Goal: Task Accomplishment & Management: Use online tool/utility

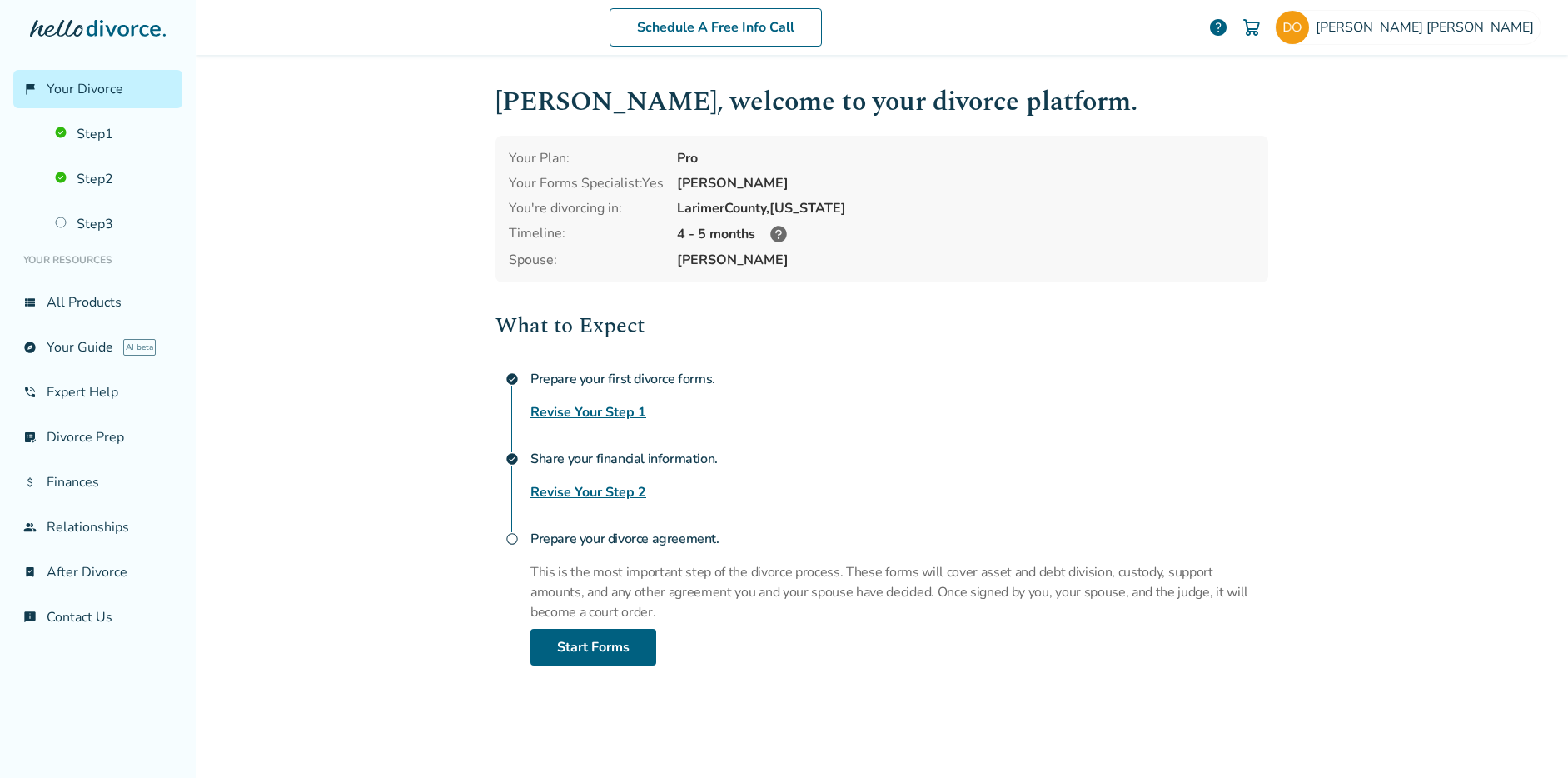
click at [1262, 24] on img at bounding box center [1251, 27] width 20 height 20
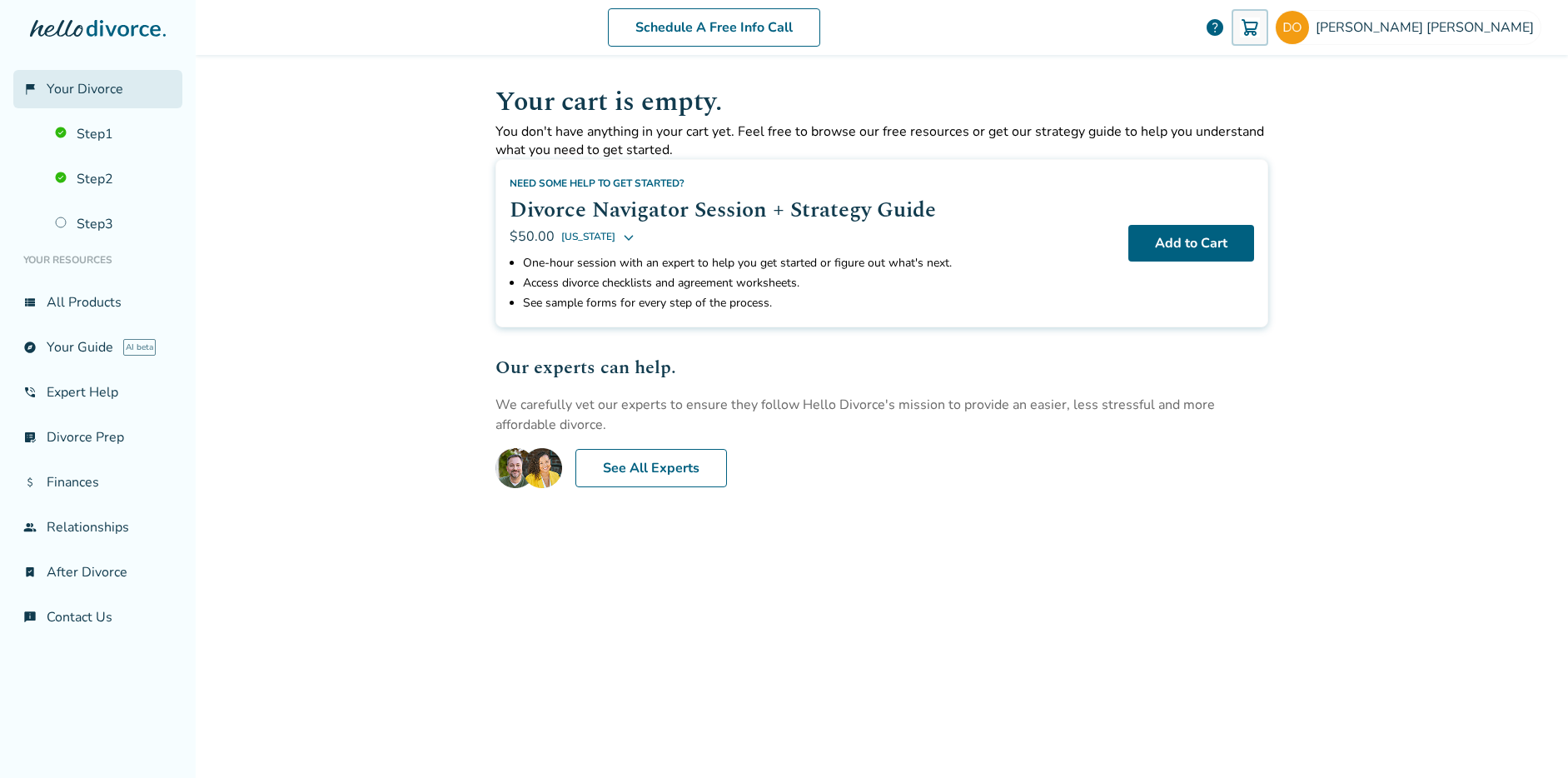
click at [104, 100] on link "flag_2 Your Divorce" at bounding box center [97, 89] width 169 height 38
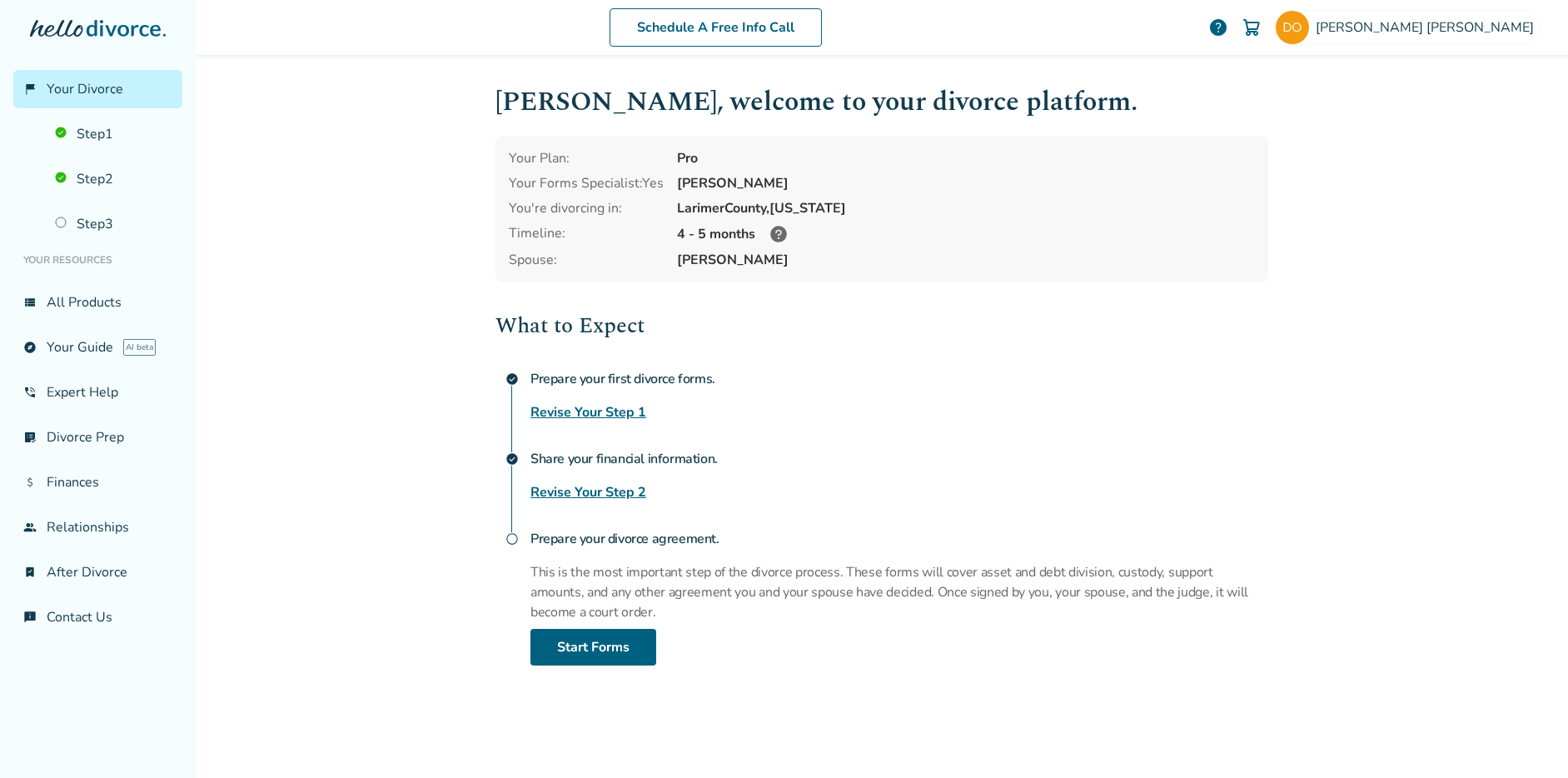
click at [598, 496] on link "Revise Your Step 2" at bounding box center [588, 492] width 116 height 20
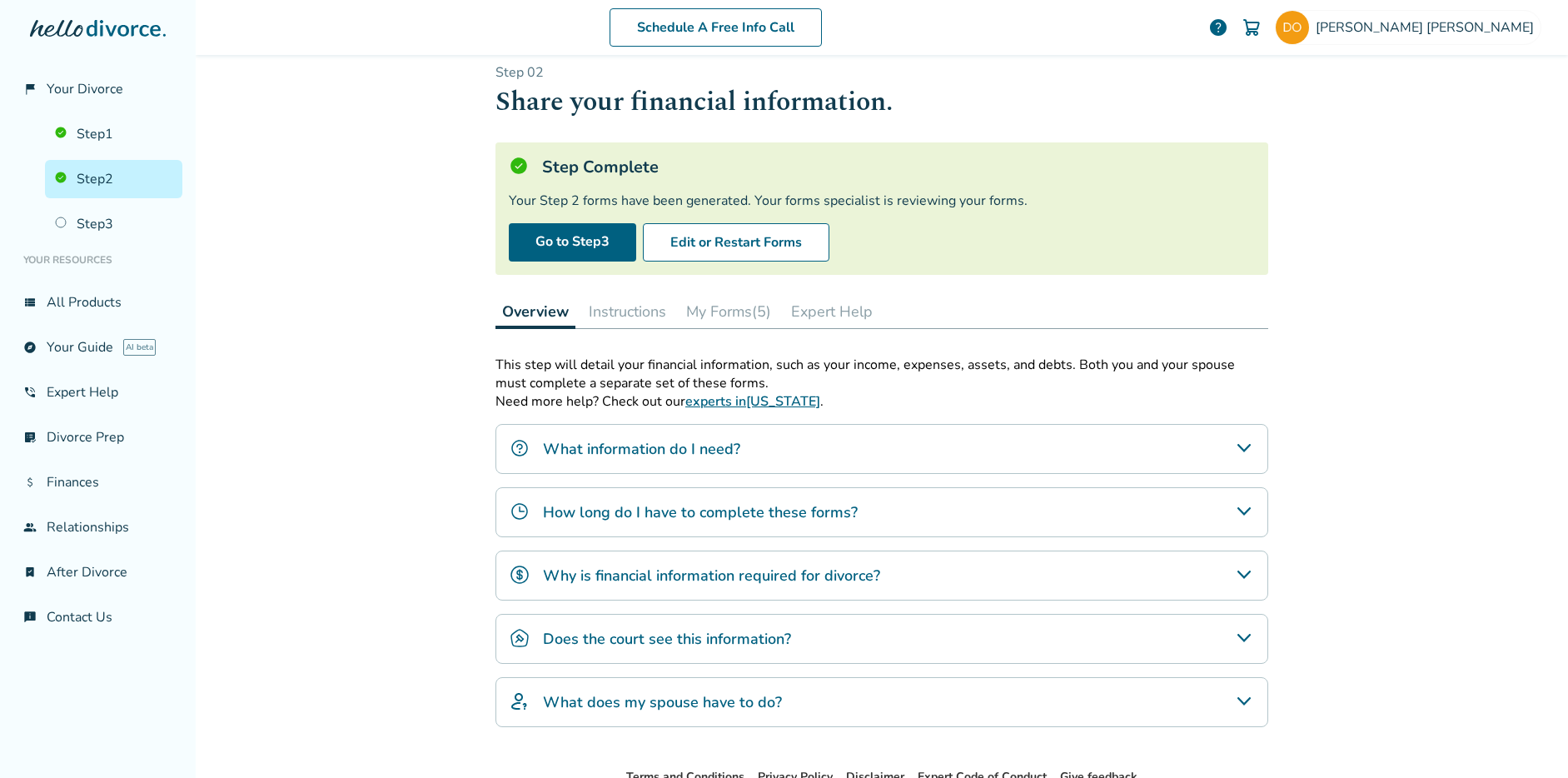
scroll to position [10, 0]
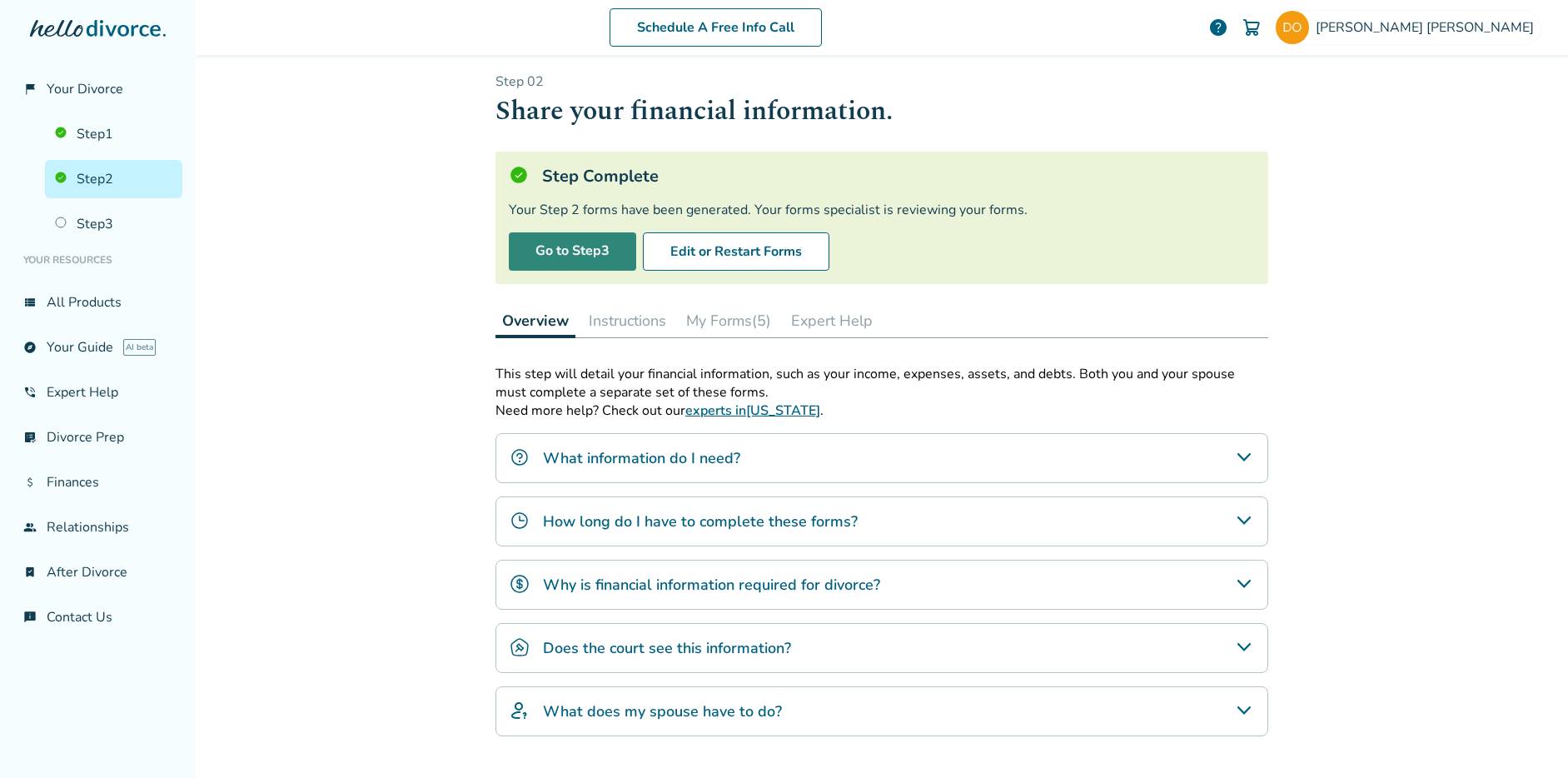
click at [567, 247] on link "Go to Step 3" at bounding box center [572, 252] width 127 height 38
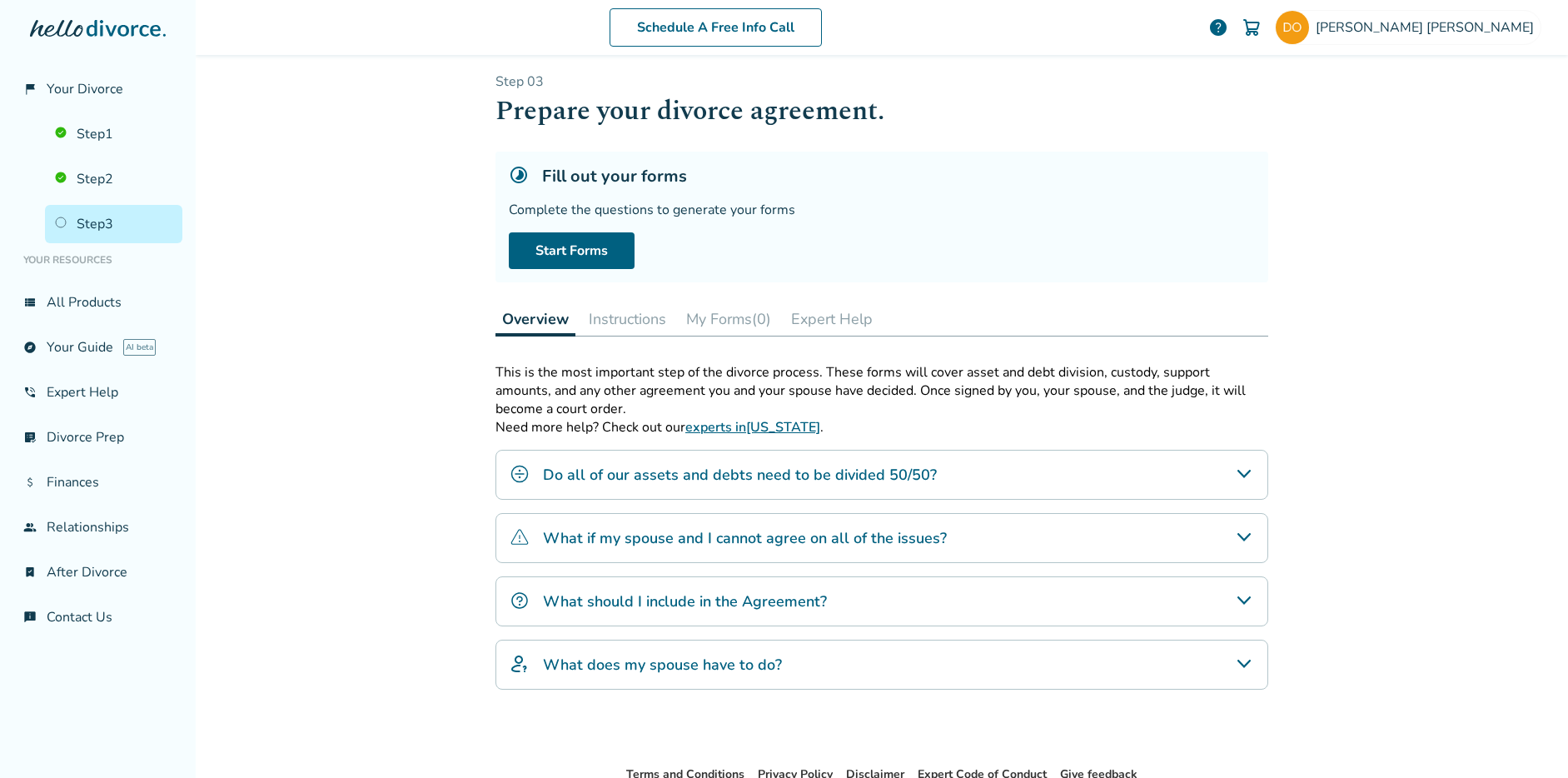
click at [611, 321] on button "Instructions" at bounding box center [627, 319] width 91 height 34
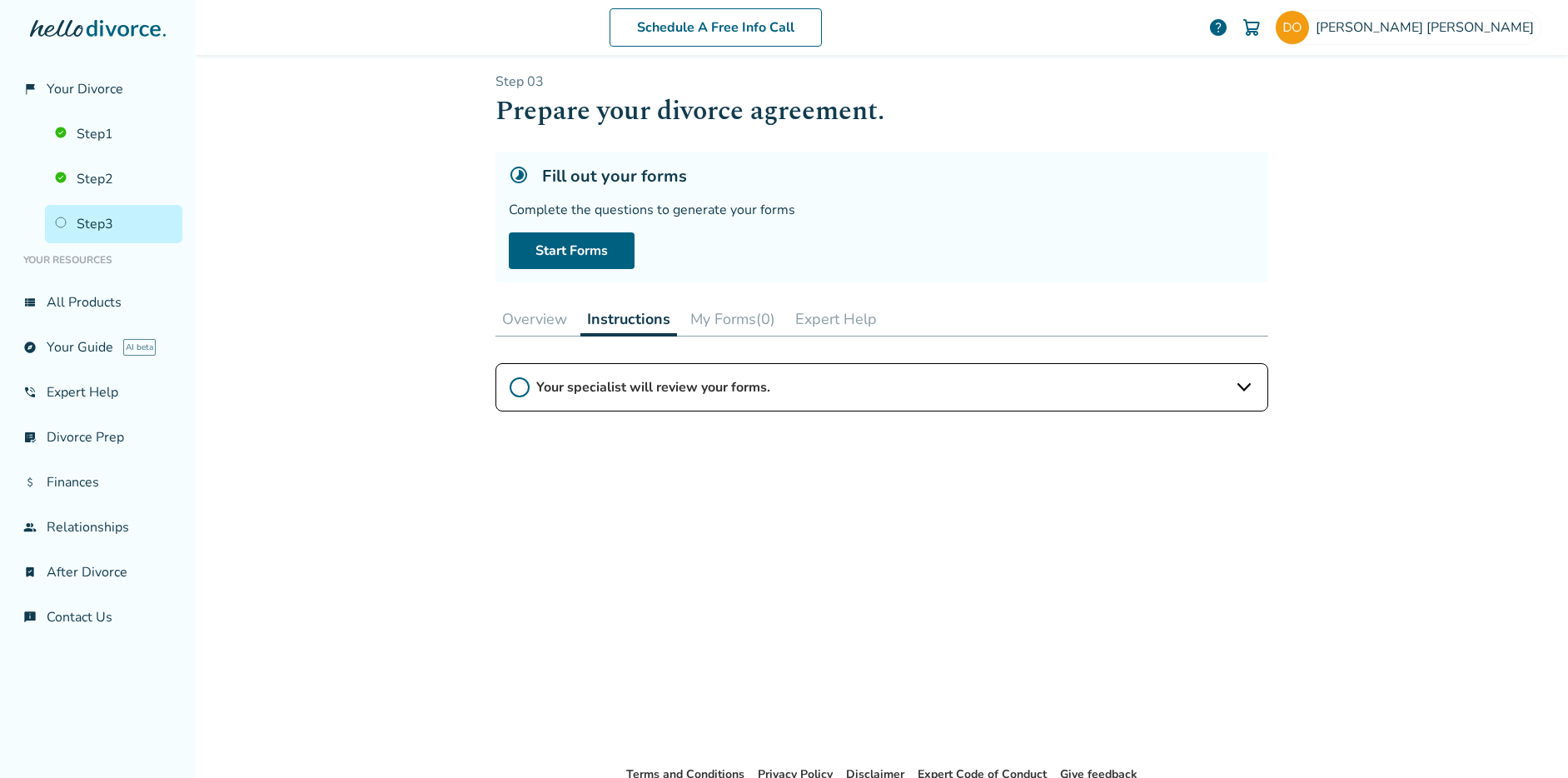
click at [761, 327] on button "My Forms (0)" at bounding box center [733, 319] width 99 height 34
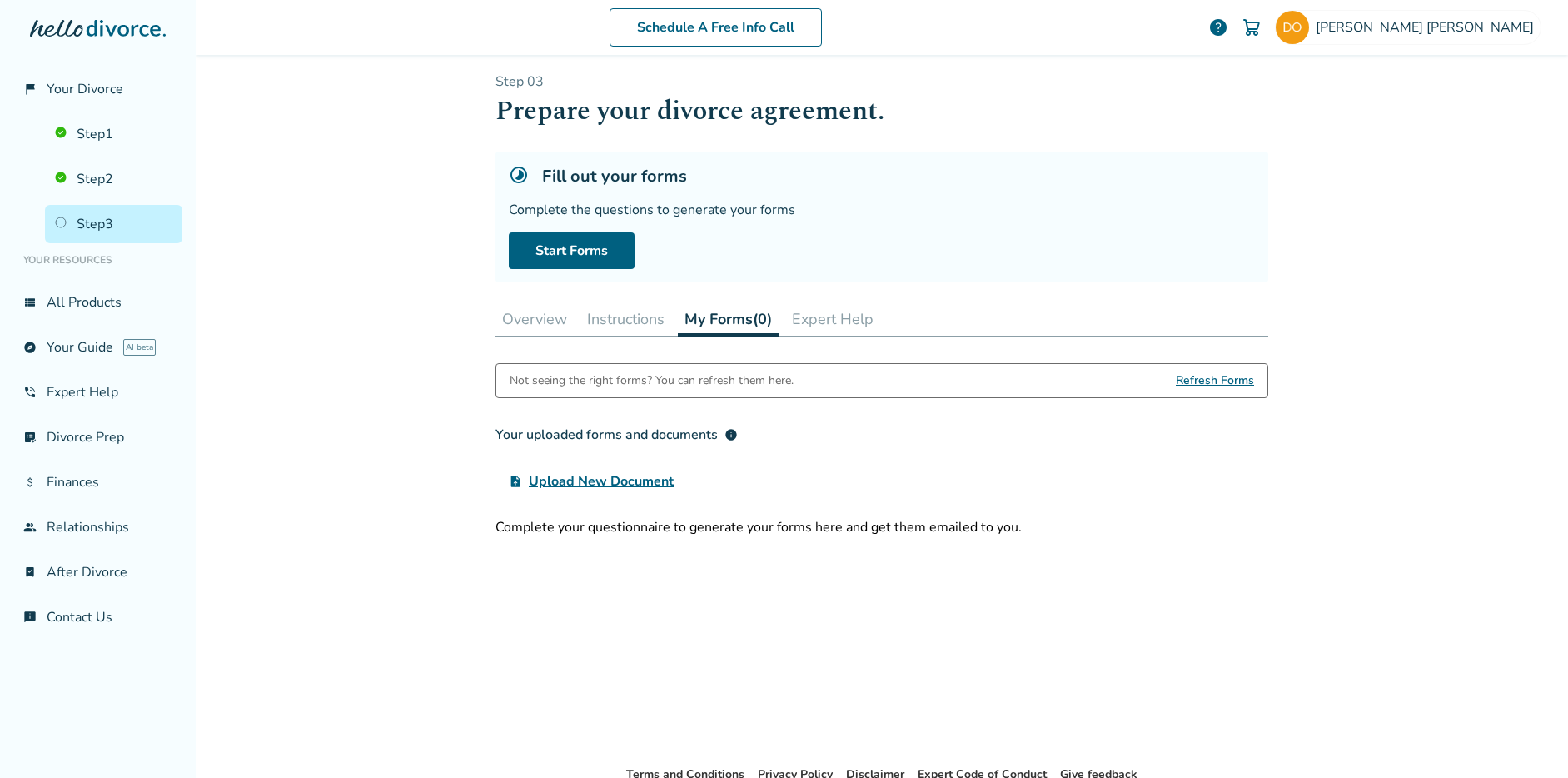
click at [815, 324] on button "Expert Help" at bounding box center [833, 319] width 95 height 34
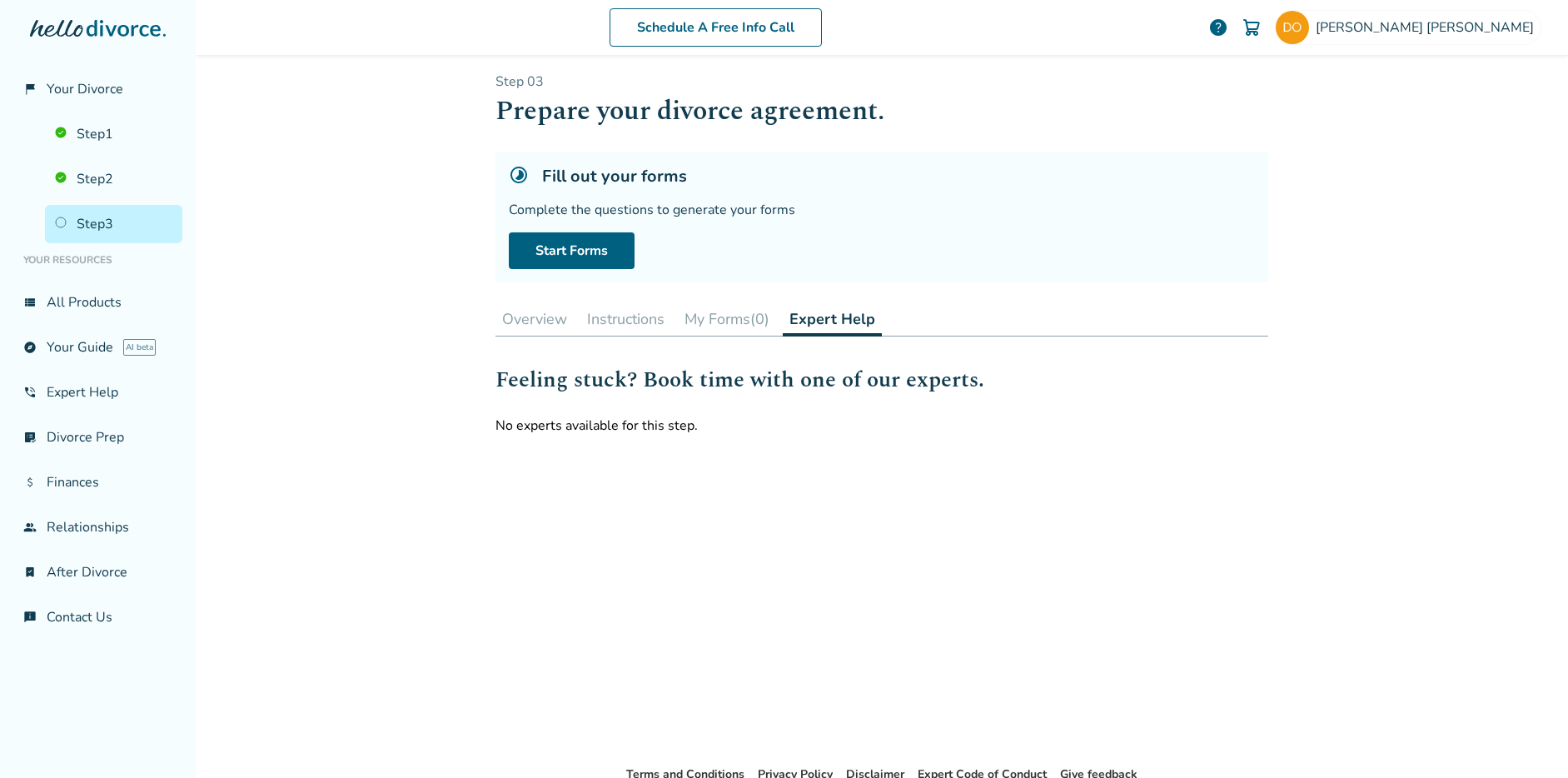
click at [515, 319] on button "Overview" at bounding box center [534, 319] width 79 height 34
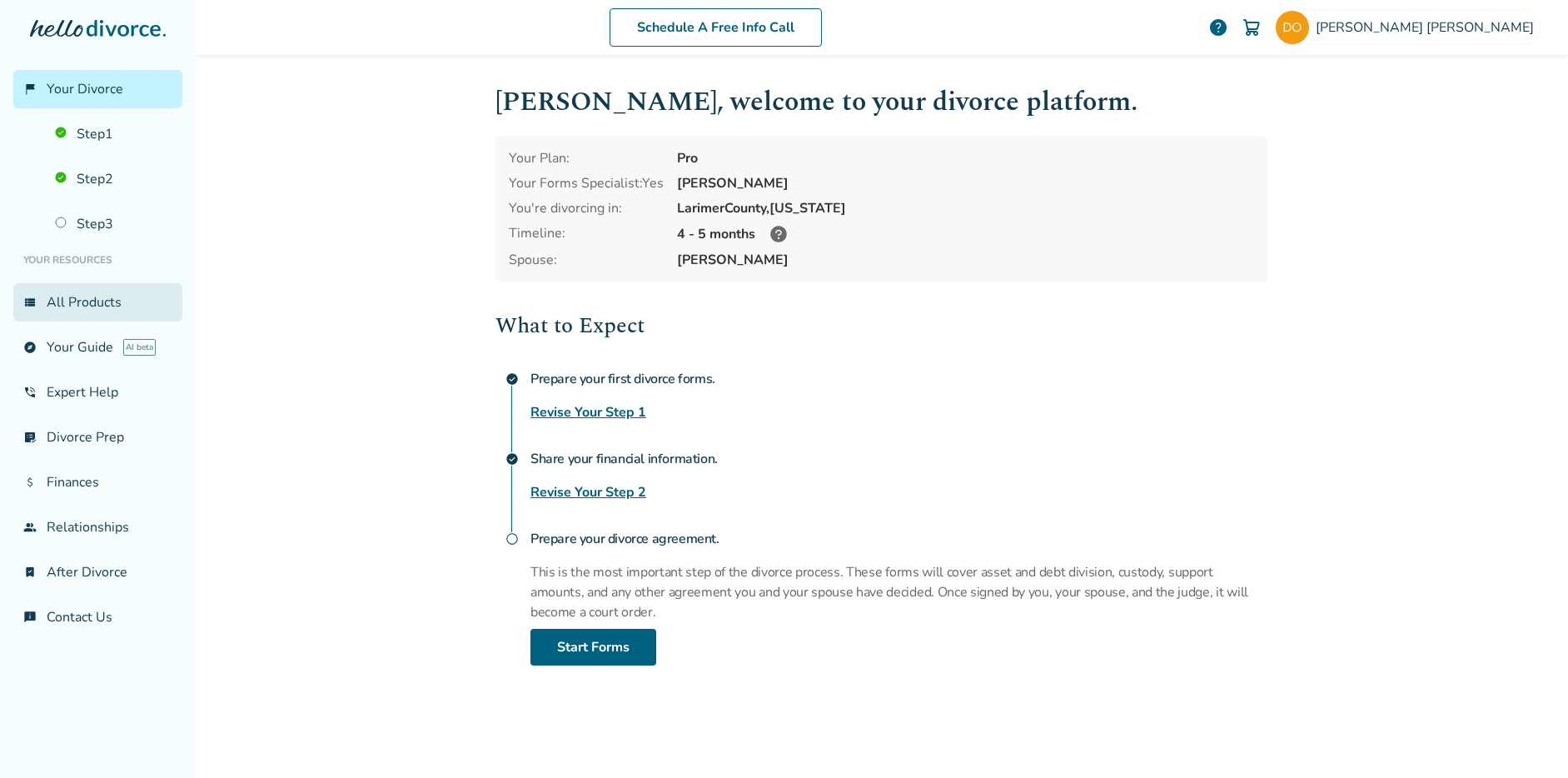
click at [83, 299] on link "view_list All Products" at bounding box center [97, 302] width 169 height 38
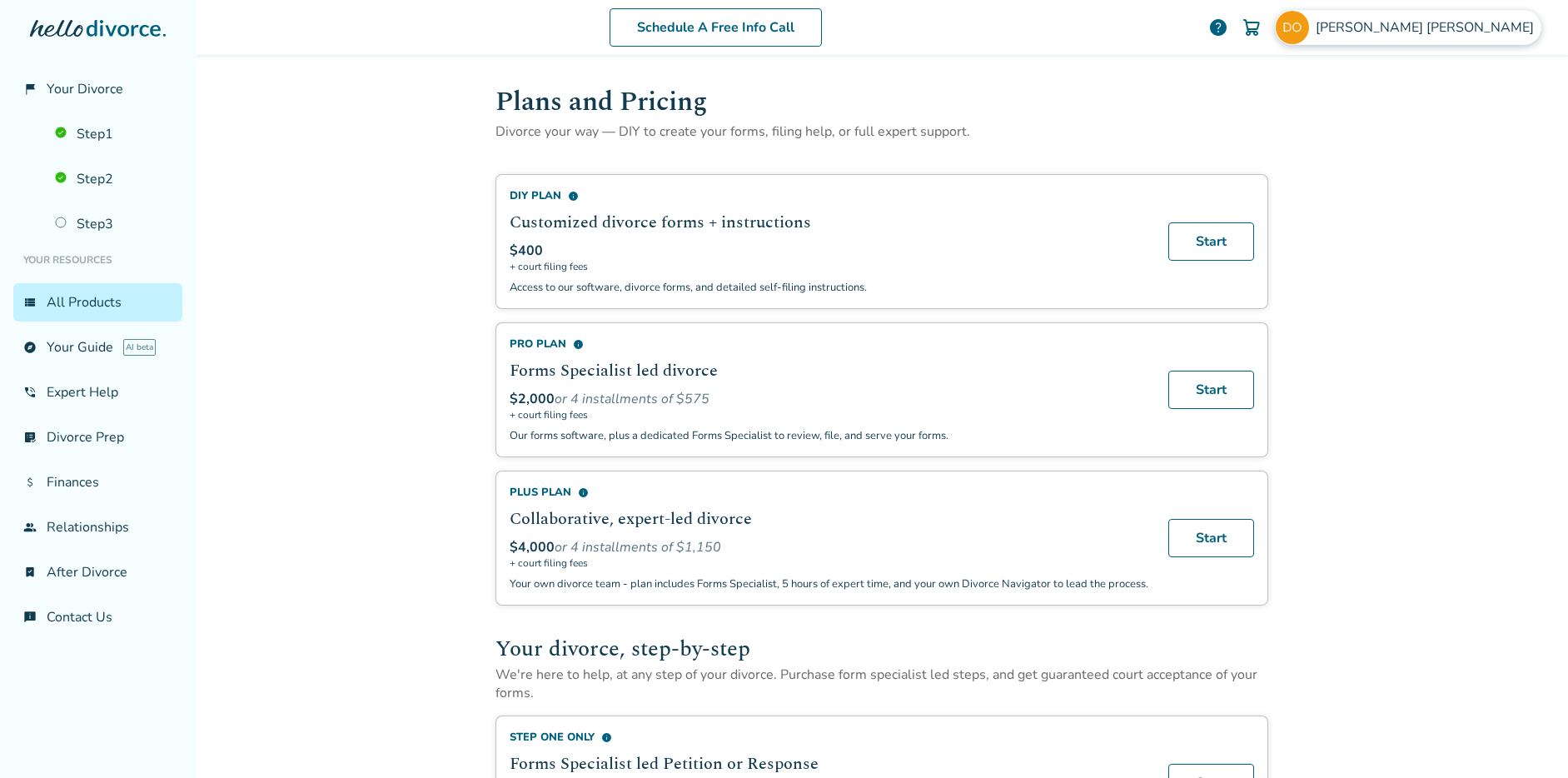
click at [1309, 29] on img at bounding box center [1292, 28] width 34 height 34
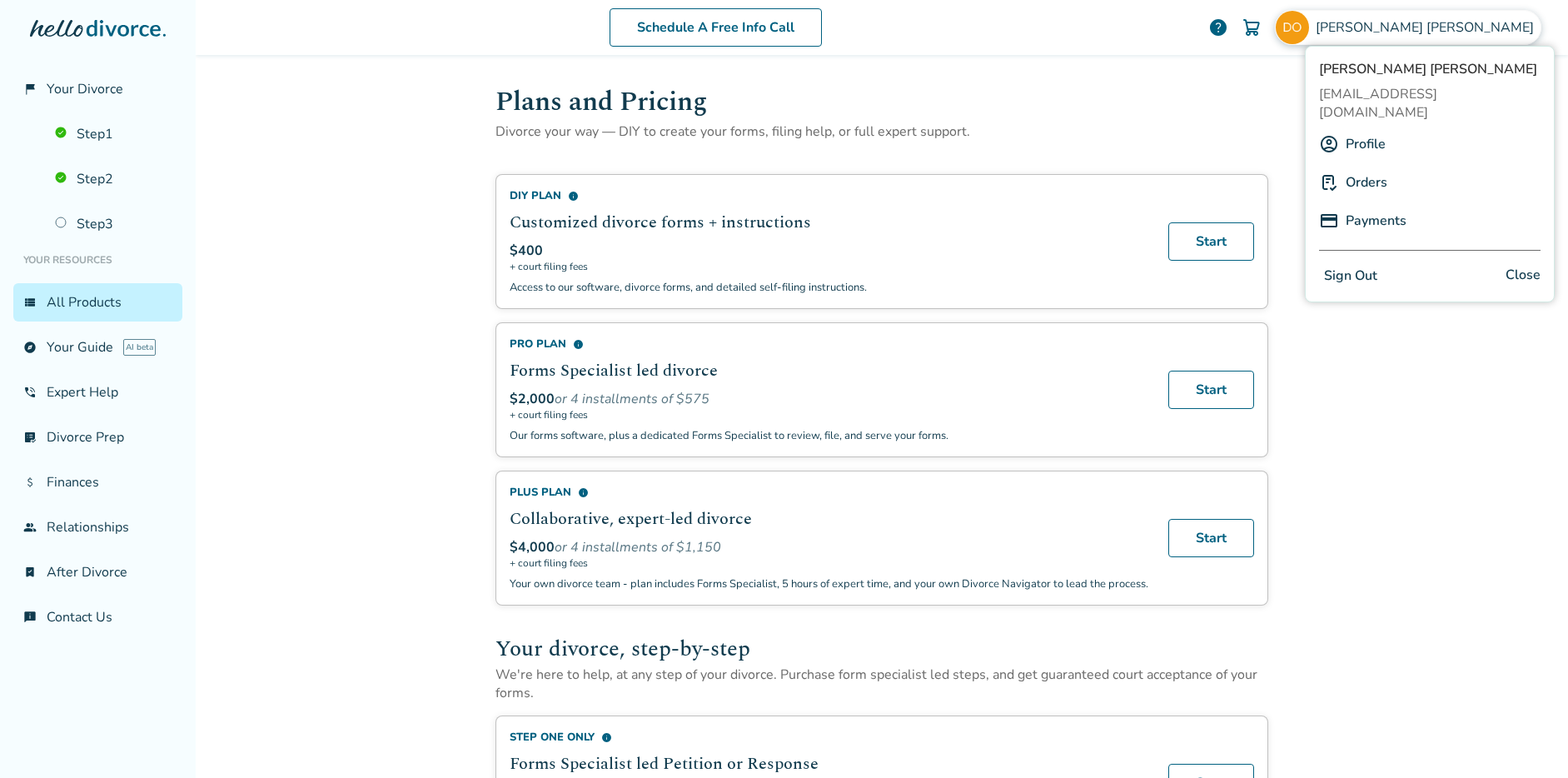
click at [1369, 167] on link "Orders" at bounding box center [1366, 183] width 42 height 32
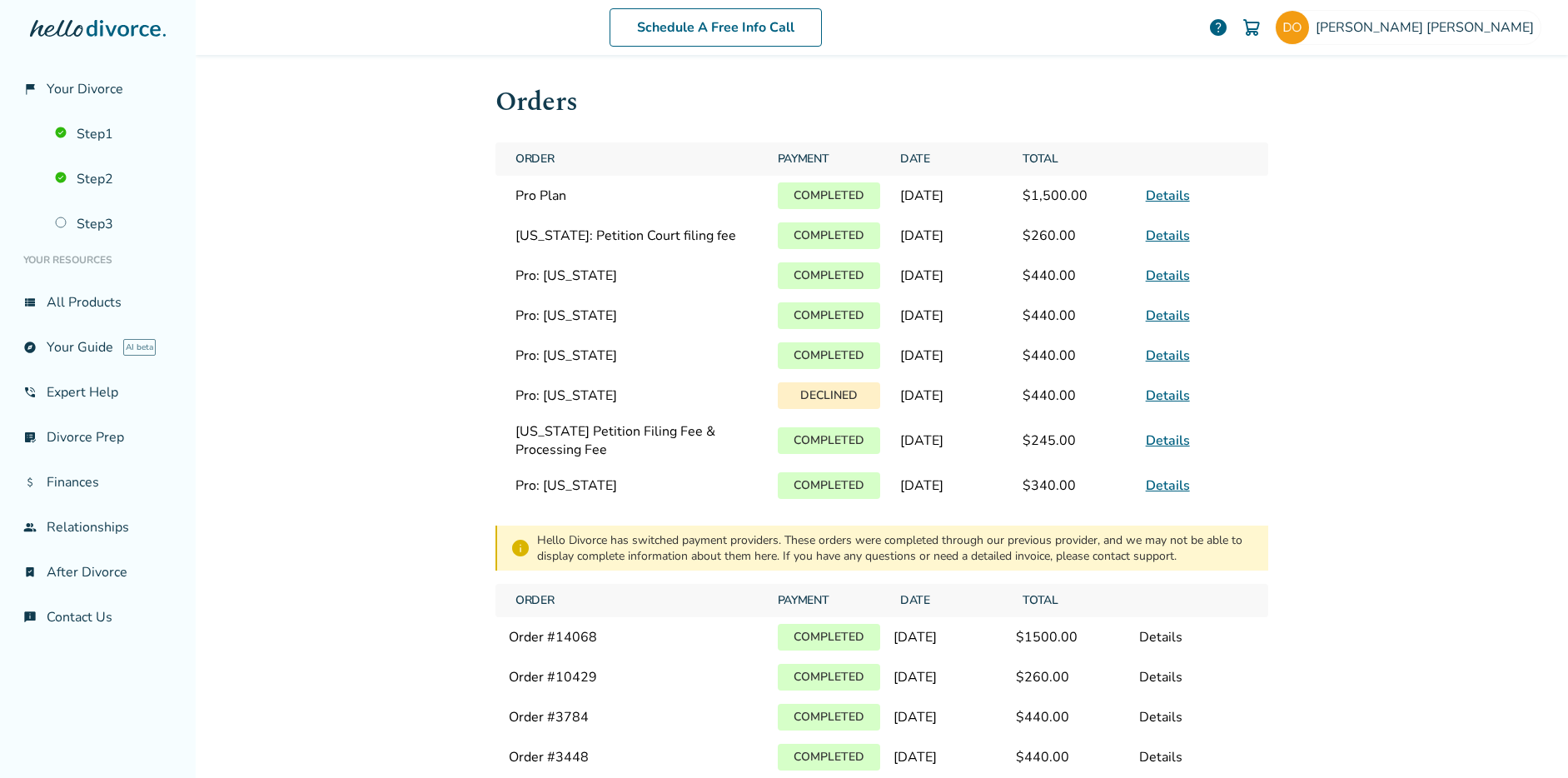
click at [1262, 29] on img at bounding box center [1251, 27] width 20 height 20
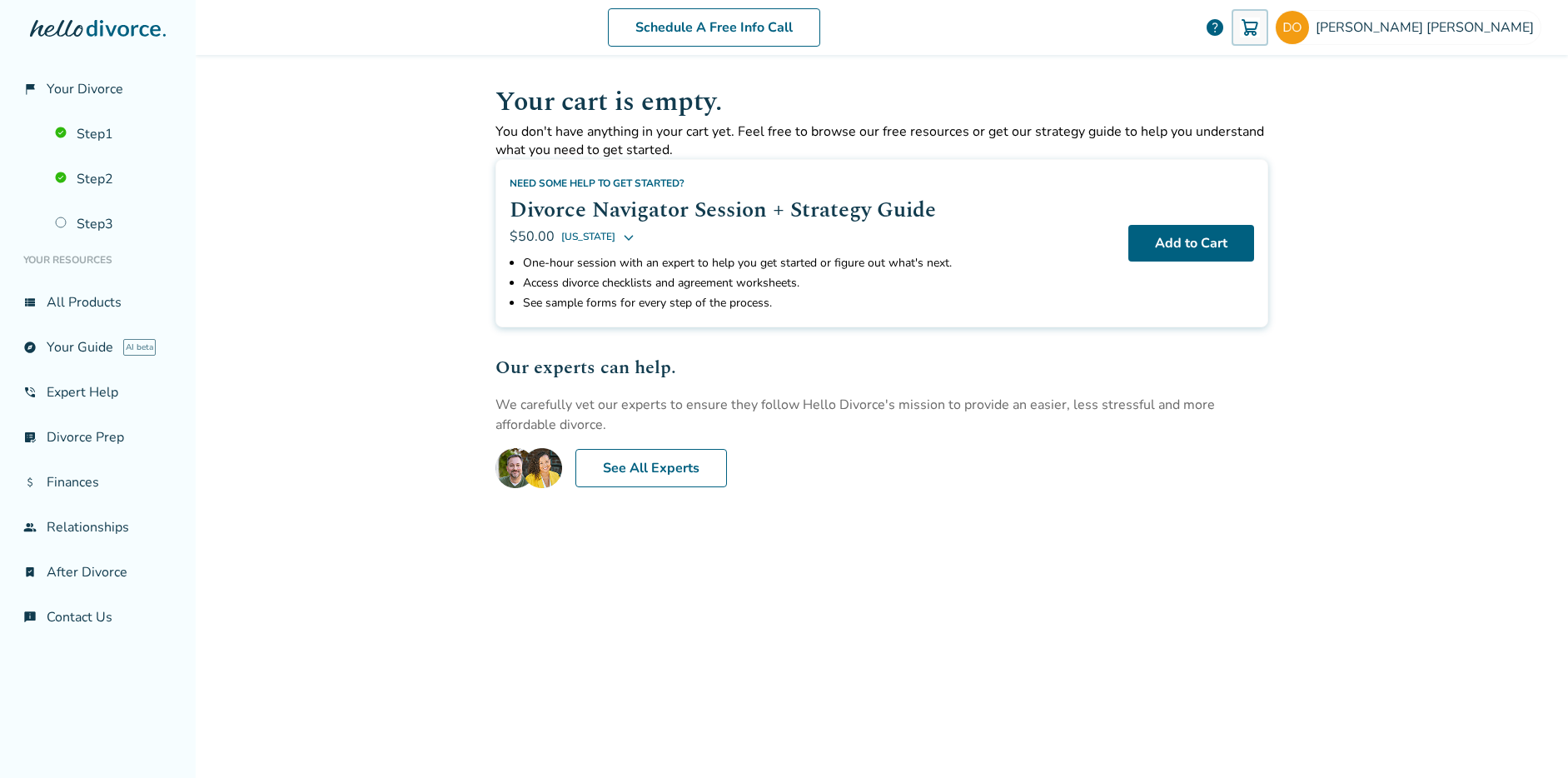
click at [112, 31] on icon at bounding box center [124, 28] width 74 height 16
click at [1226, 28] on span "help" at bounding box center [1215, 27] width 20 height 20
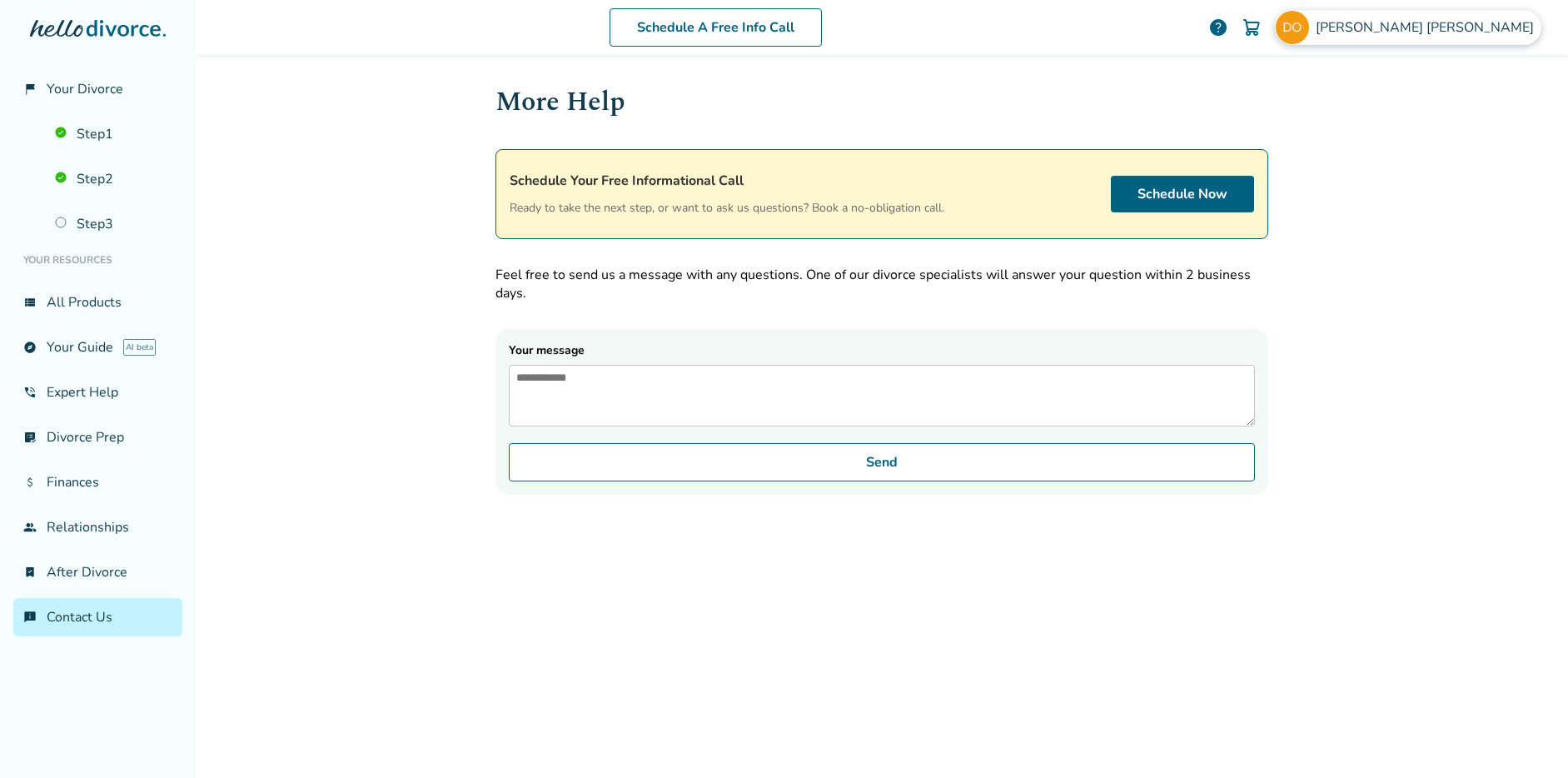
click at [1309, 31] on img at bounding box center [1292, 28] width 34 height 34
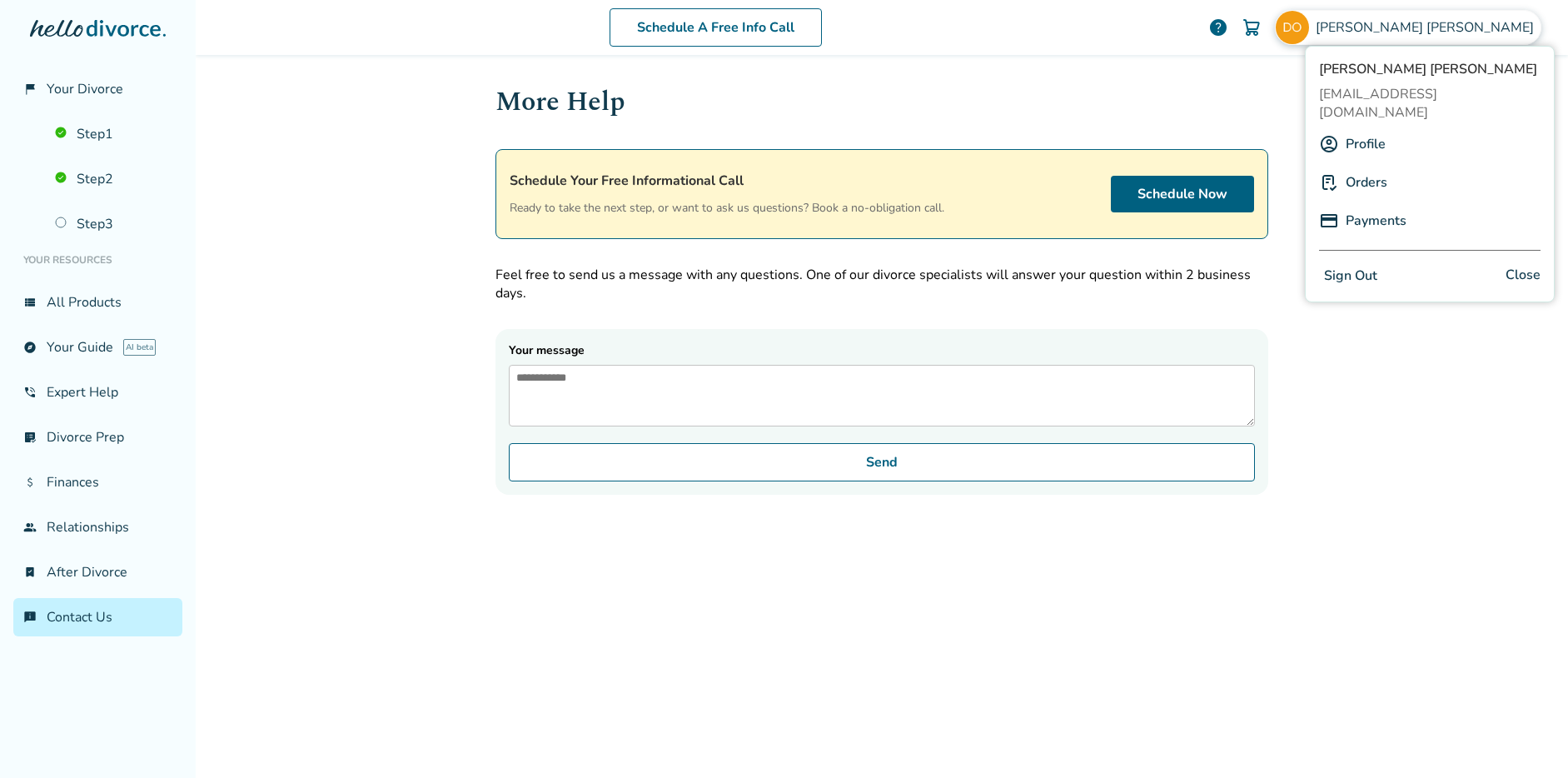
click at [1379, 167] on link "Orders" at bounding box center [1366, 183] width 42 height 32
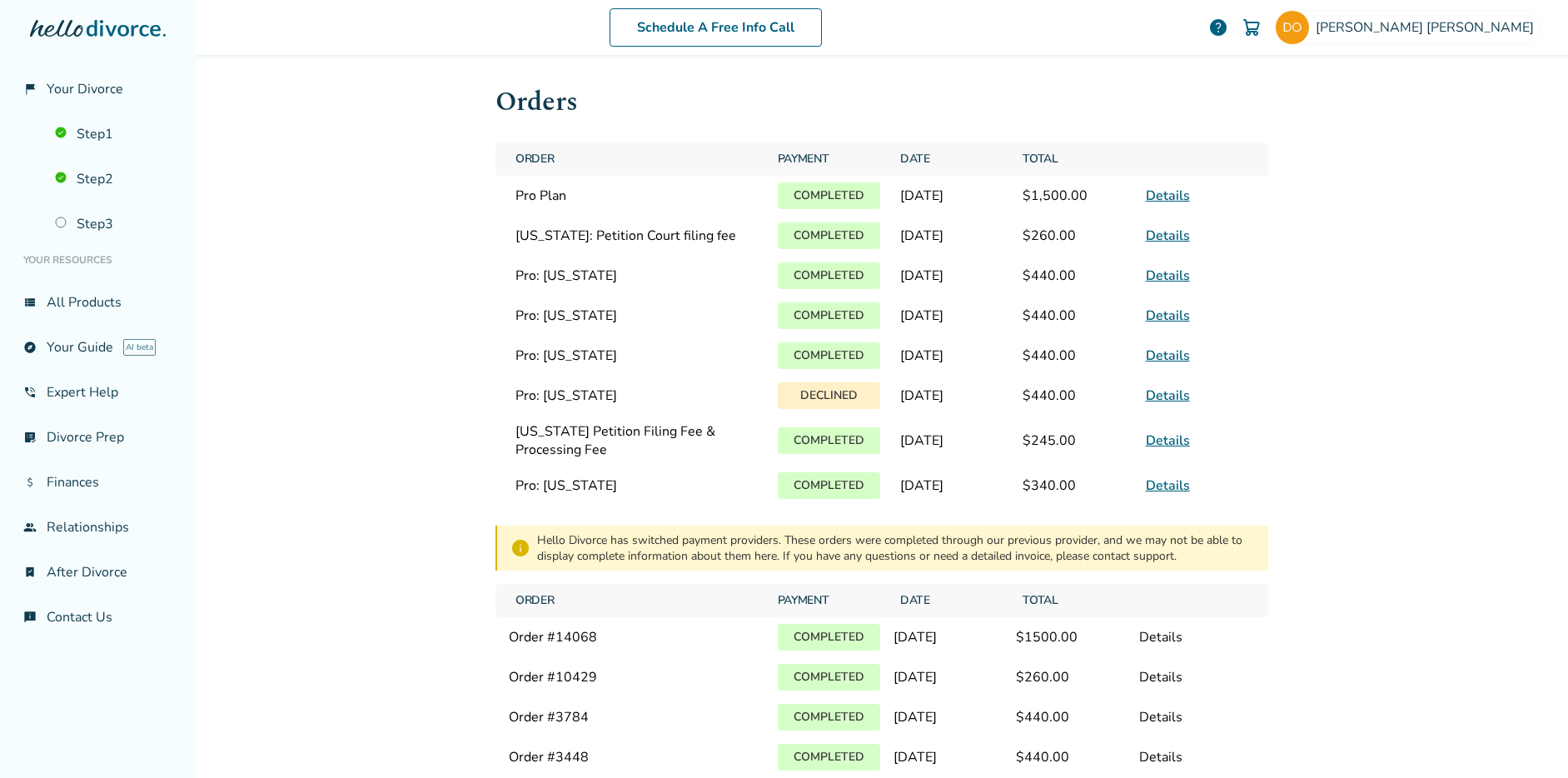
click at [1262, 28] on img at bounding box center [1251, 27] width 20 height 20
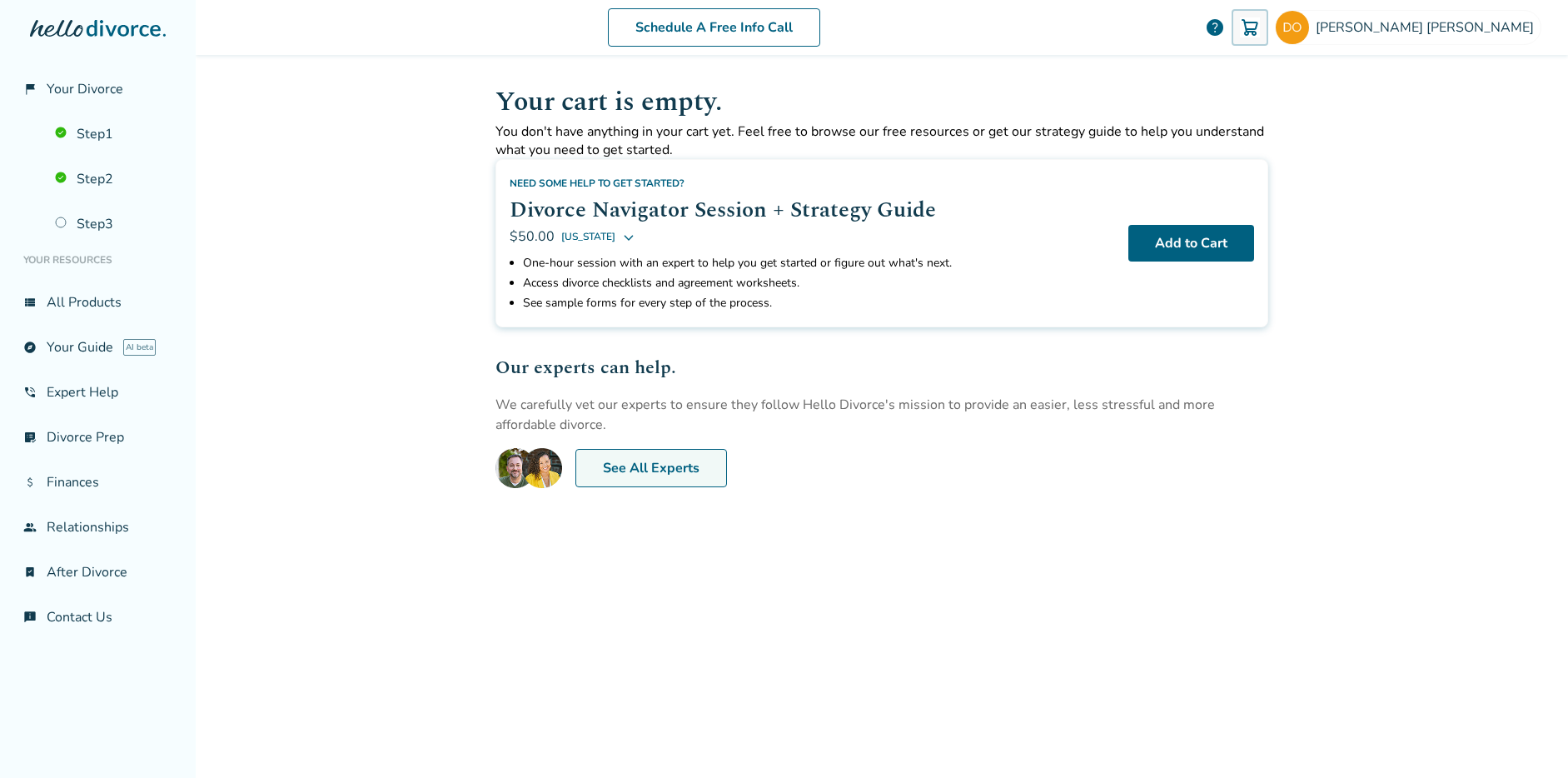
click at [647, 462] on link "See All Experts" at bounding box center [650, 468] width 151 height 38
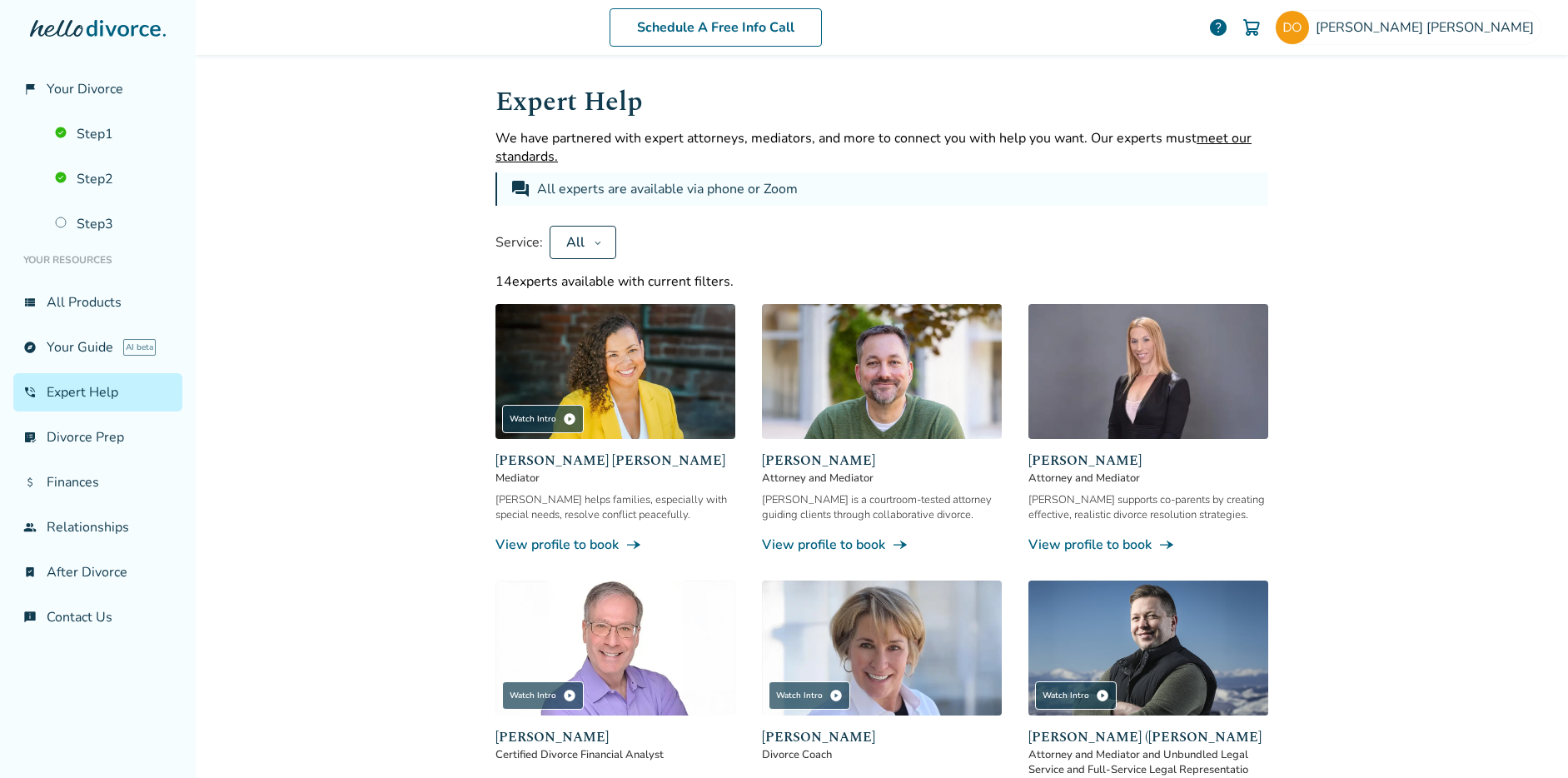
click at [602, 245] on button "All" at bounding box center [583, 242] width 67 height 34
click at [579, 245] on div "All" at bounding box center [575, 242] width 23 height 18
click at [400, 326] on div "Schedule A Free Info Call [PERSON_NAME] help Schedule A Free Call [PERSON_NAME]…" at bounding box center [881, 389] width 1373 height 778
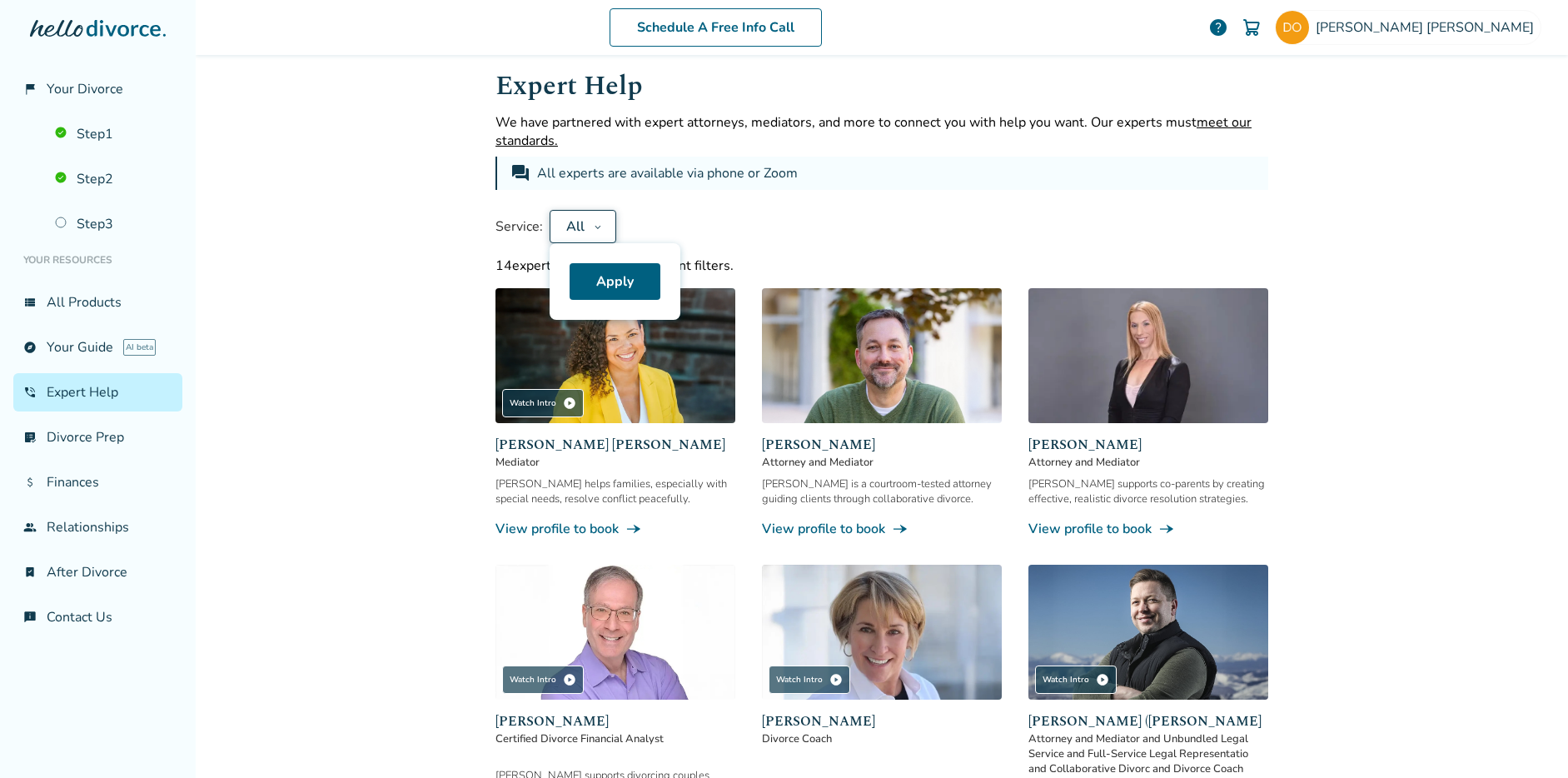
scroll to position [16, 0]
click at [400, 326] on div "Schedule A Free Info Call [PERSON_NAME] help Schedule A Free Call [PERSON_NAME]…" at bounding box center [881, 389] width 1373 height 778
click at [890, 223] on div "Service: All Apply" at bounding box center [882, 226] width 773 height 34
click at [579, 224] on div "All" at bounding box center [575, 225] width 23 height 18
click at [458, 248] on div "Schedule A Free Info Call [PERSON_NAME] help Schedule A Free Call [PERSON_NAME]…" at bounding box center [881, 389] width 1373 height 778
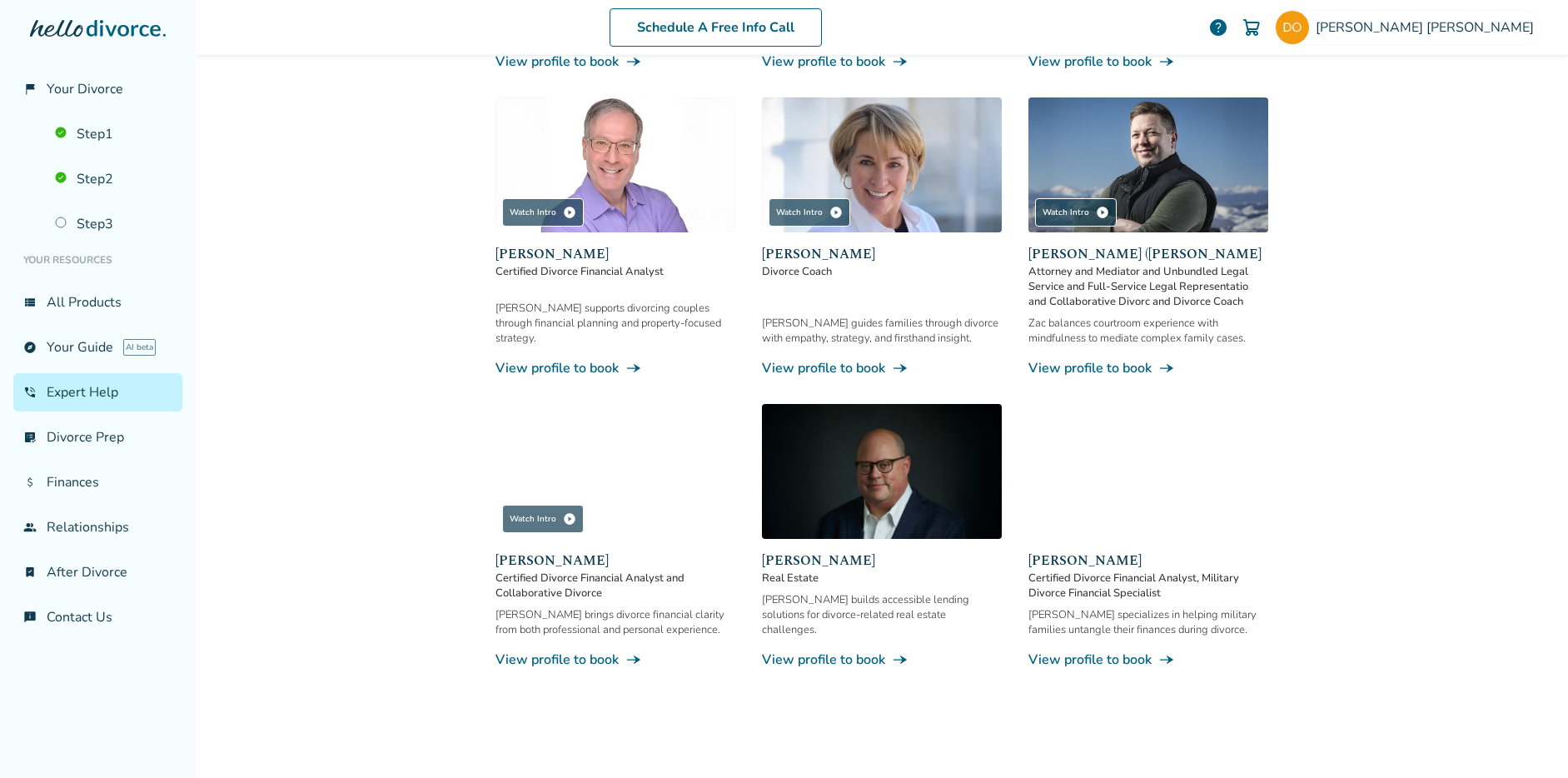
scroll to position [497, 0]
